Goal: Transaction & Acquisition: Purchase product/service

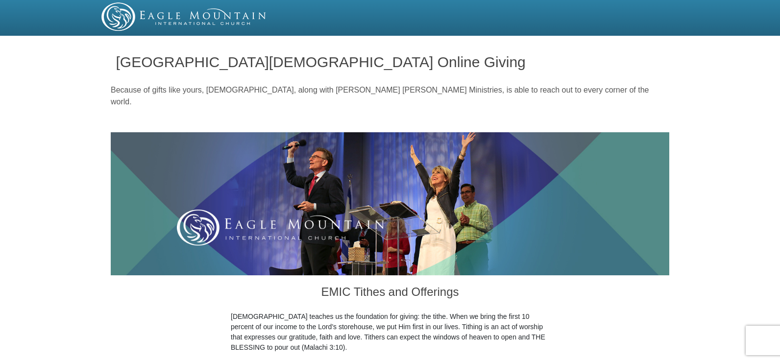
scroll to position [317, 0]
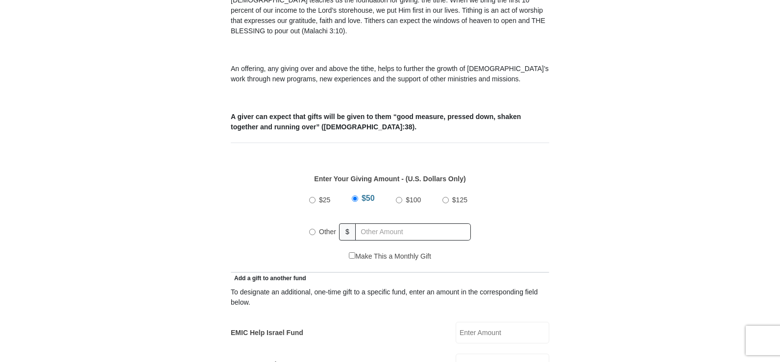
click at [311, 229] on input "Other" at bounding box center [312, 232] width 6 height 6
radio input "true"
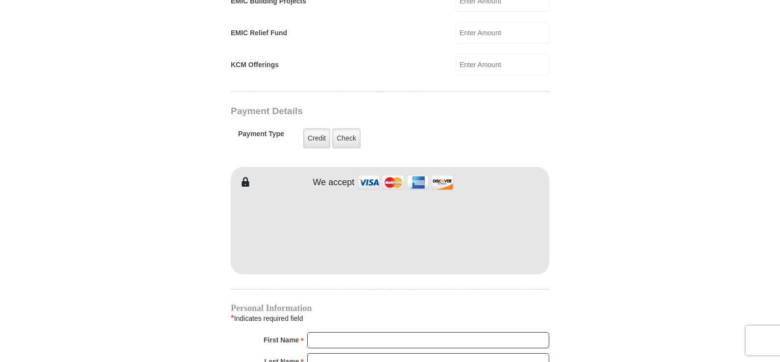
scroll to position [715, 0]
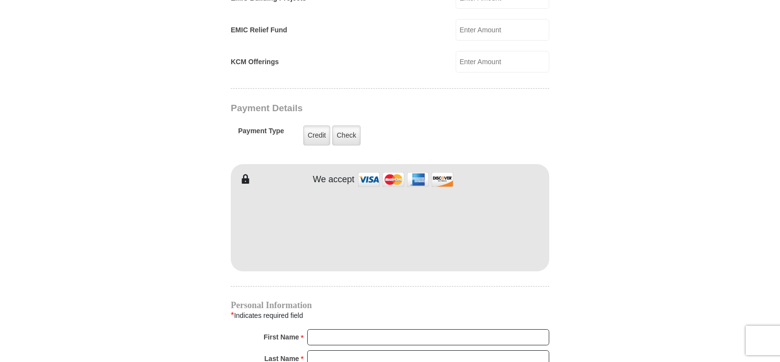
type input "27.97"
click at [426, 329] on input "First Name *" at bounding box center [428, 337] width 242 height 17
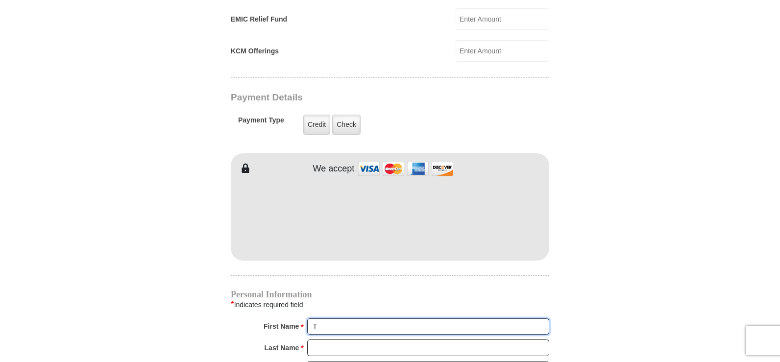
scroll to position [735, 0]
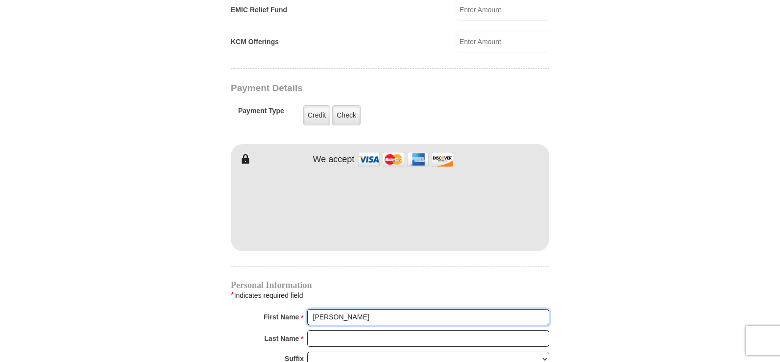
type input "[PERSON_NAME]"
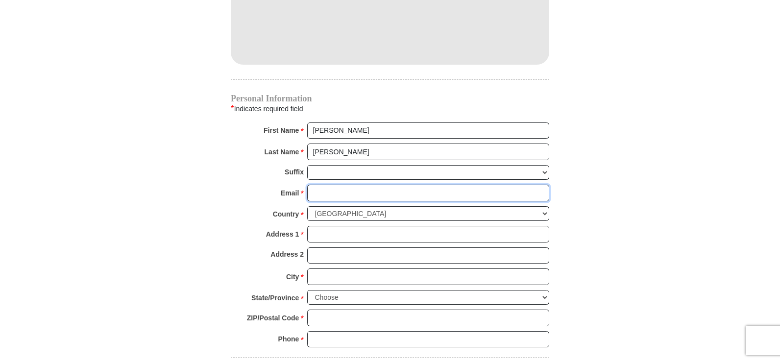
scroll to position [922, 0]
type input "[EMAIL_ADDRESS][DOMAIN_NAME]"
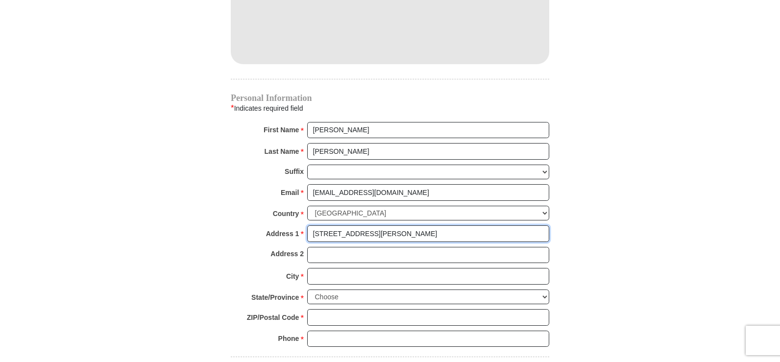
type input "[STREET_ADDRESS][PERSON_NAME]"
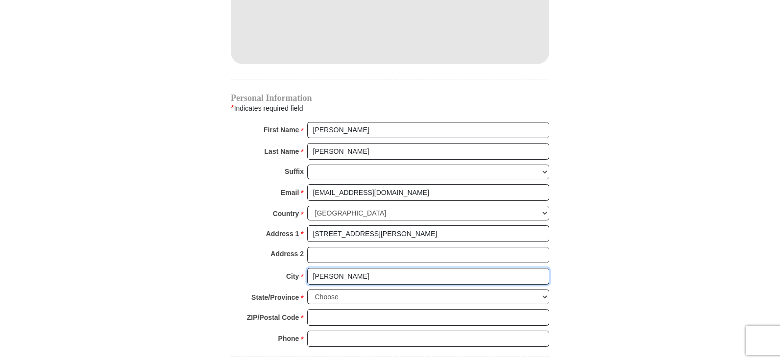
type input "[PERSON_NAME]"
select select "TN"
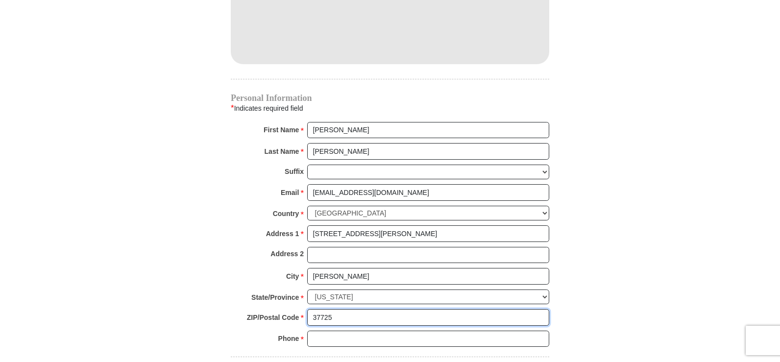
type input "37725"
type input "[PHONE_NUMBER]"
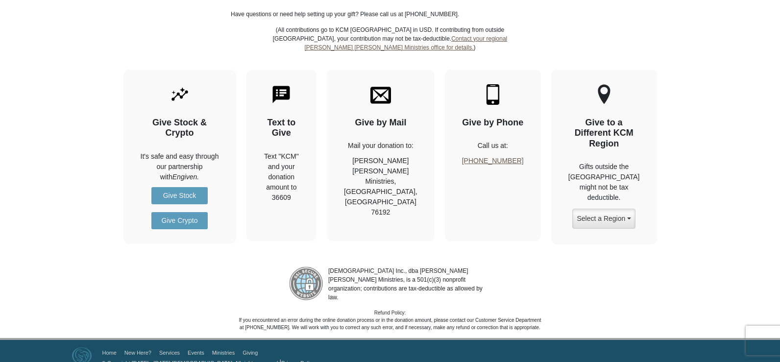
scroll to position [1200, 0]
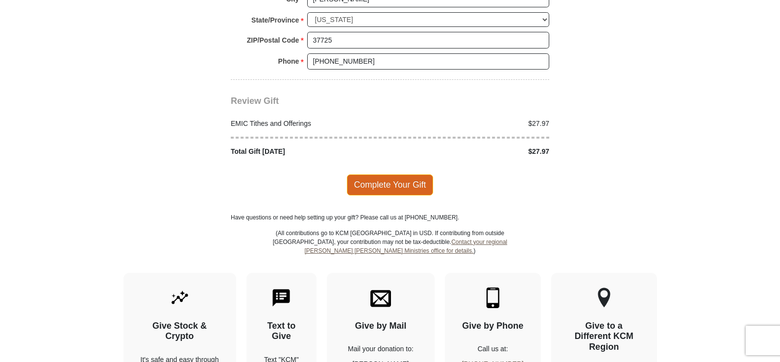
click at [412, 174] on span "Complete Your Gift" at bounding box center [390, 184] width 87 height 21
